Goal: Use online tool/utility

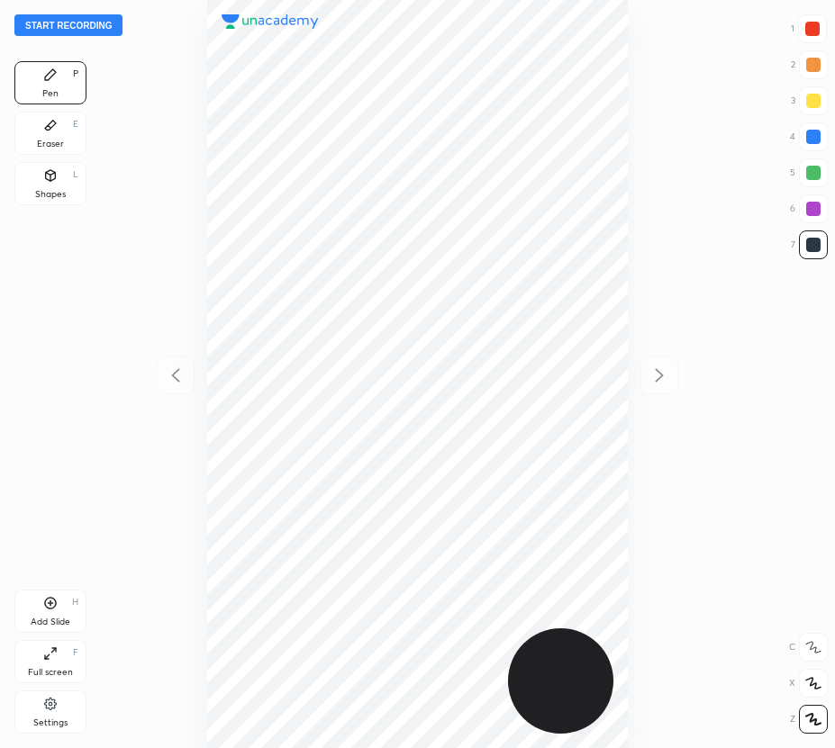
scroll to position [748, 547]
drag, startPoint x: 59, startPoint y: 136, endPoint x: 68, endPoint y: 143, distance: 10.8
click at [64, 140] on div "Eraser E" at bounding box center [50, 133] width 72 height 43
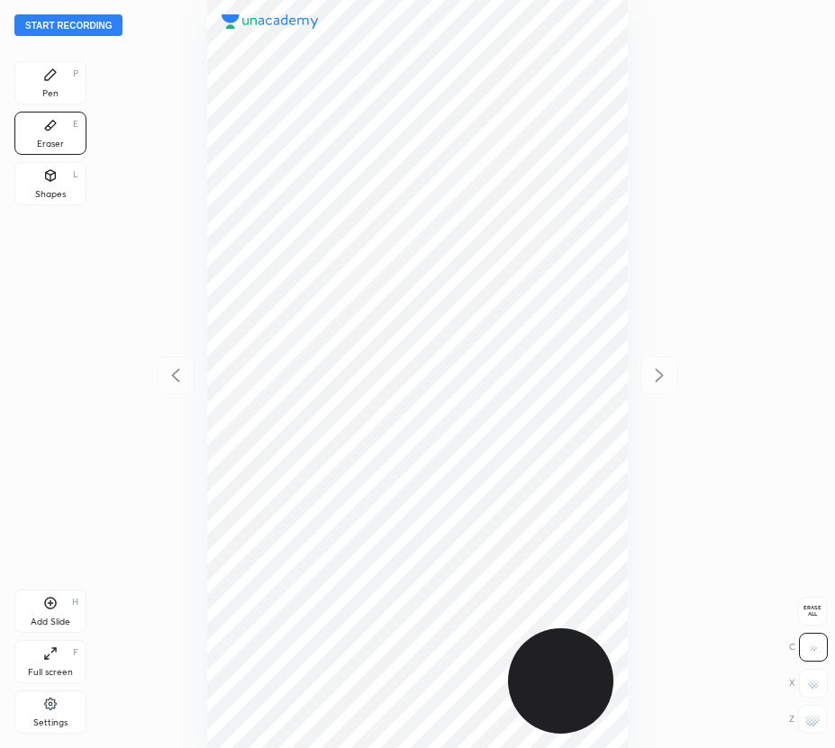
drag, startPoint x: 50, startPoint y: 83, endPoint x: 126, endPoint y: 131, distance: 89.4
click at [52, 85] on div "Pen P" at bounding box center [50, 82] width 72 height 43
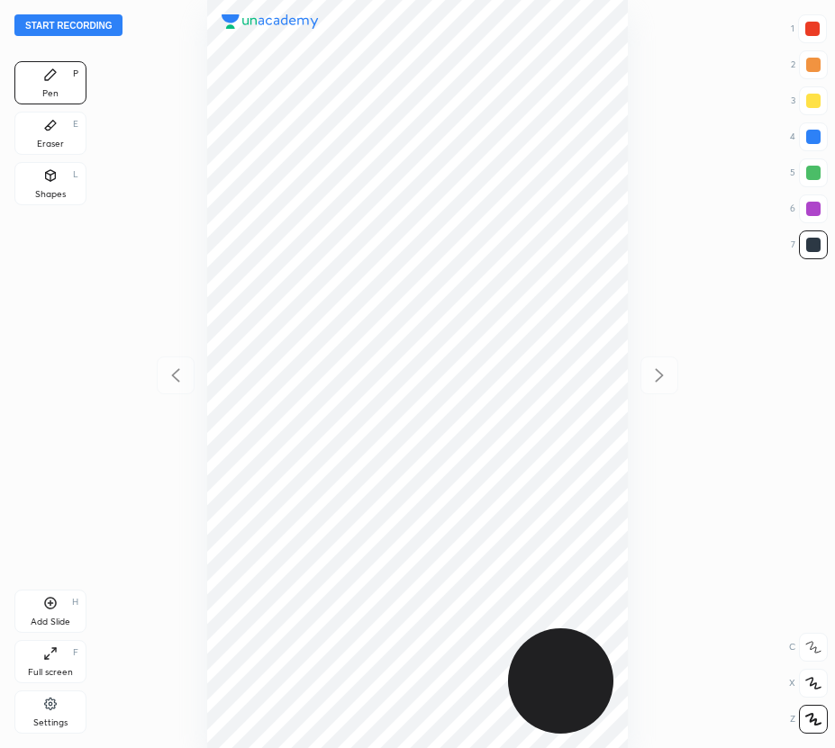
click at [43, 140] on div "Eraser" at bounding box center [50, 144] width 27 height 9
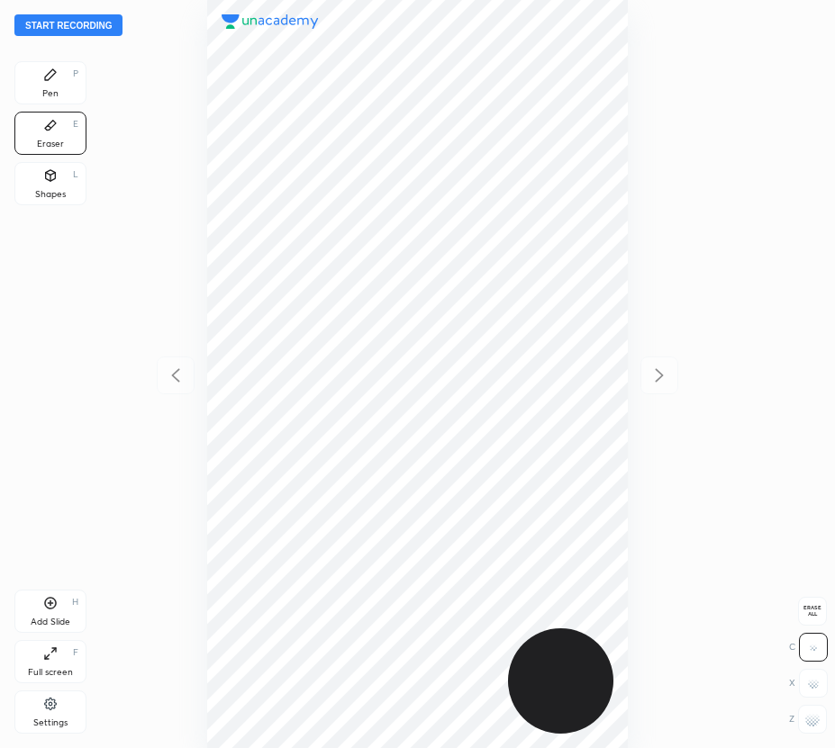
click at [64, 83] on div "Pen P" at bounding box center [50, 82] width 72 height 43
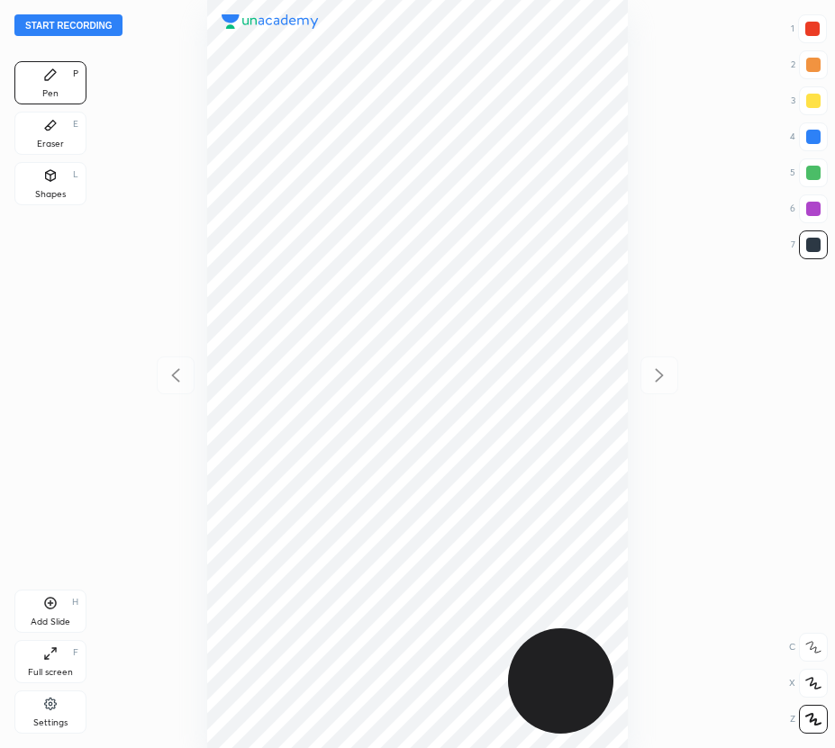
drag, startPoint x: 54, startPoint y: 137, endPoint x: 174, endPoint y: 259, distance: 171.3
click at [63, 147] on div "Eraser E" at bounding box center [50, 133] width 72 height 43
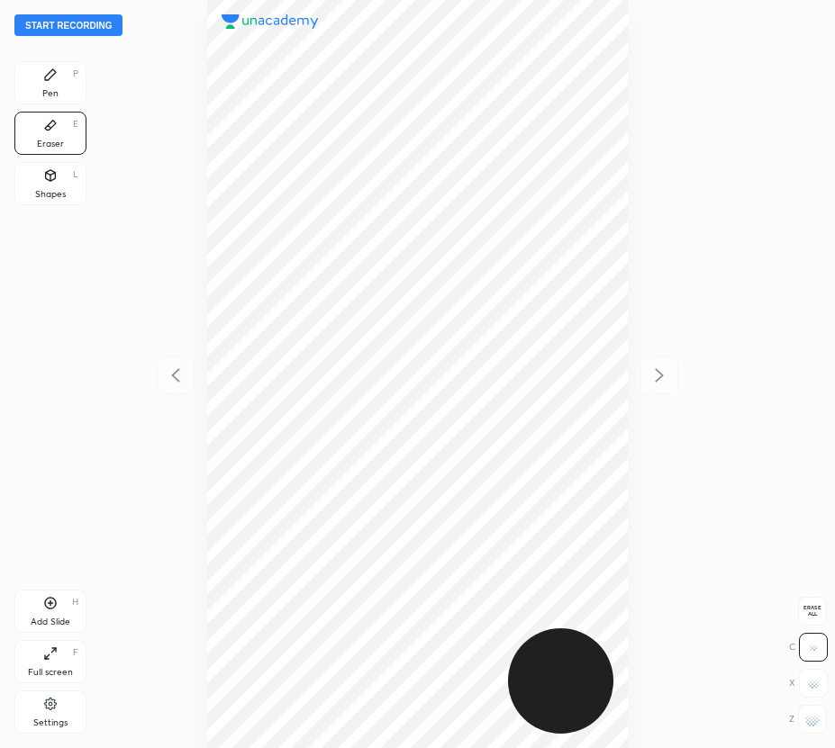
click at [809, 717] on g at bounding box center [812, 719] width 14 height 14
drag, startPoint x: 70, startPoint y: 86, endPoint x: 106, endPoint y: 140, distance: 64.2
click at [75, 91] on div "Pen P" at bounding box center [50, 82] width 72 height 43
